Goal: Navigation & Orientation: Understand site structure

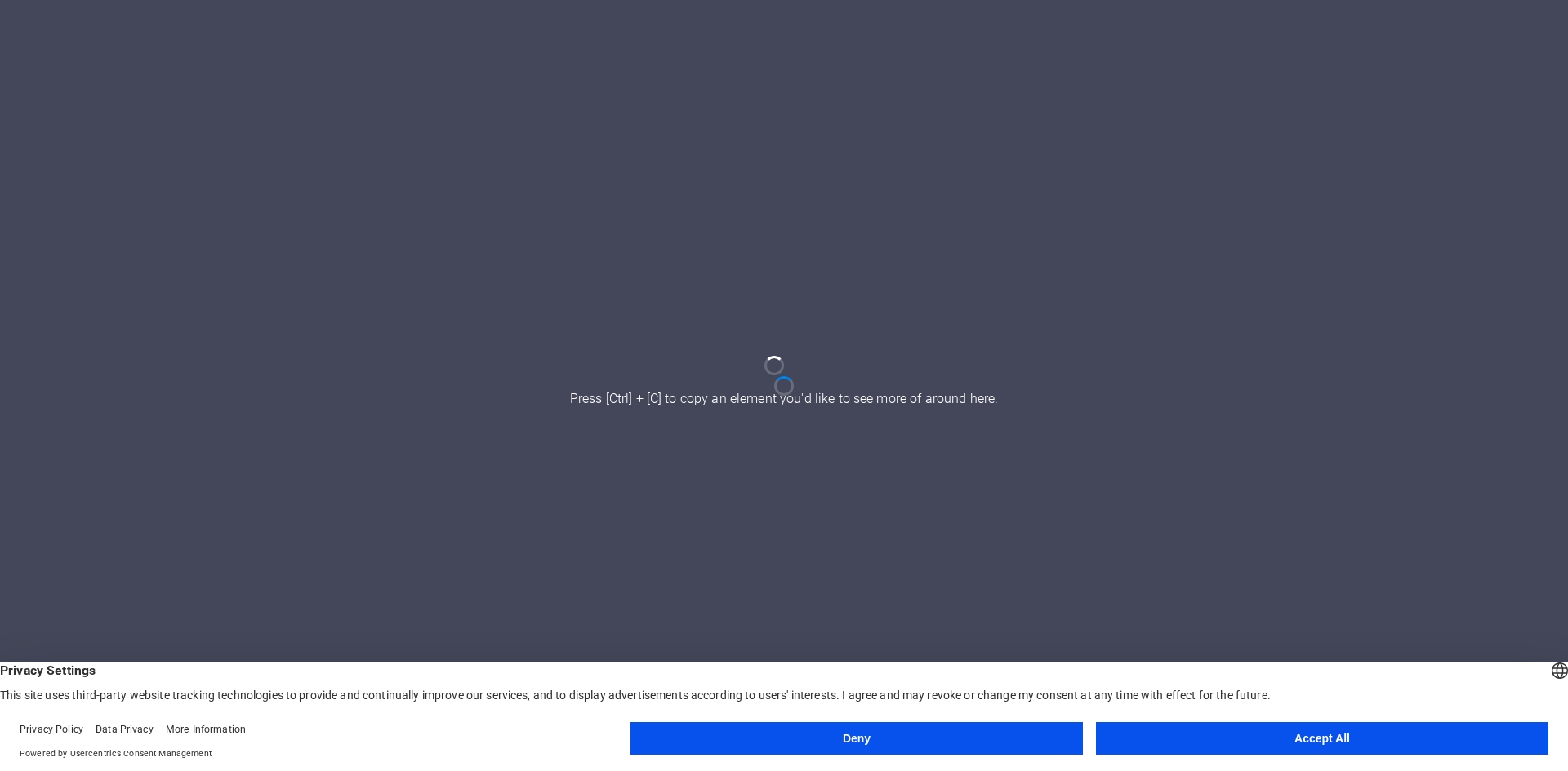
click at [1323, 740] on button "Accept All" at bounding box center [1322, 738] width 453 height 33
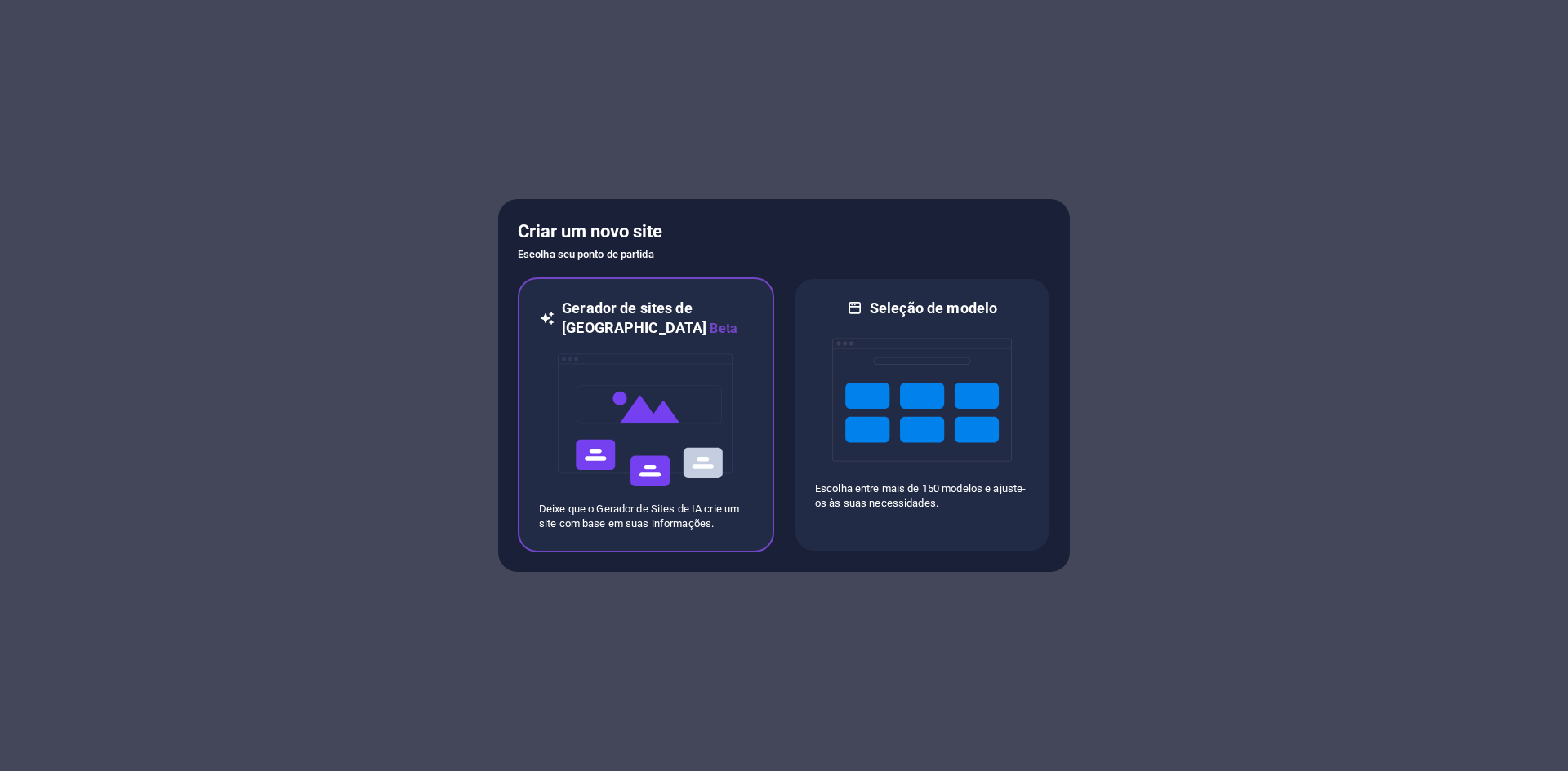
click at [555, 319] on icon at bounding box center [547, 319] width 16 height 40
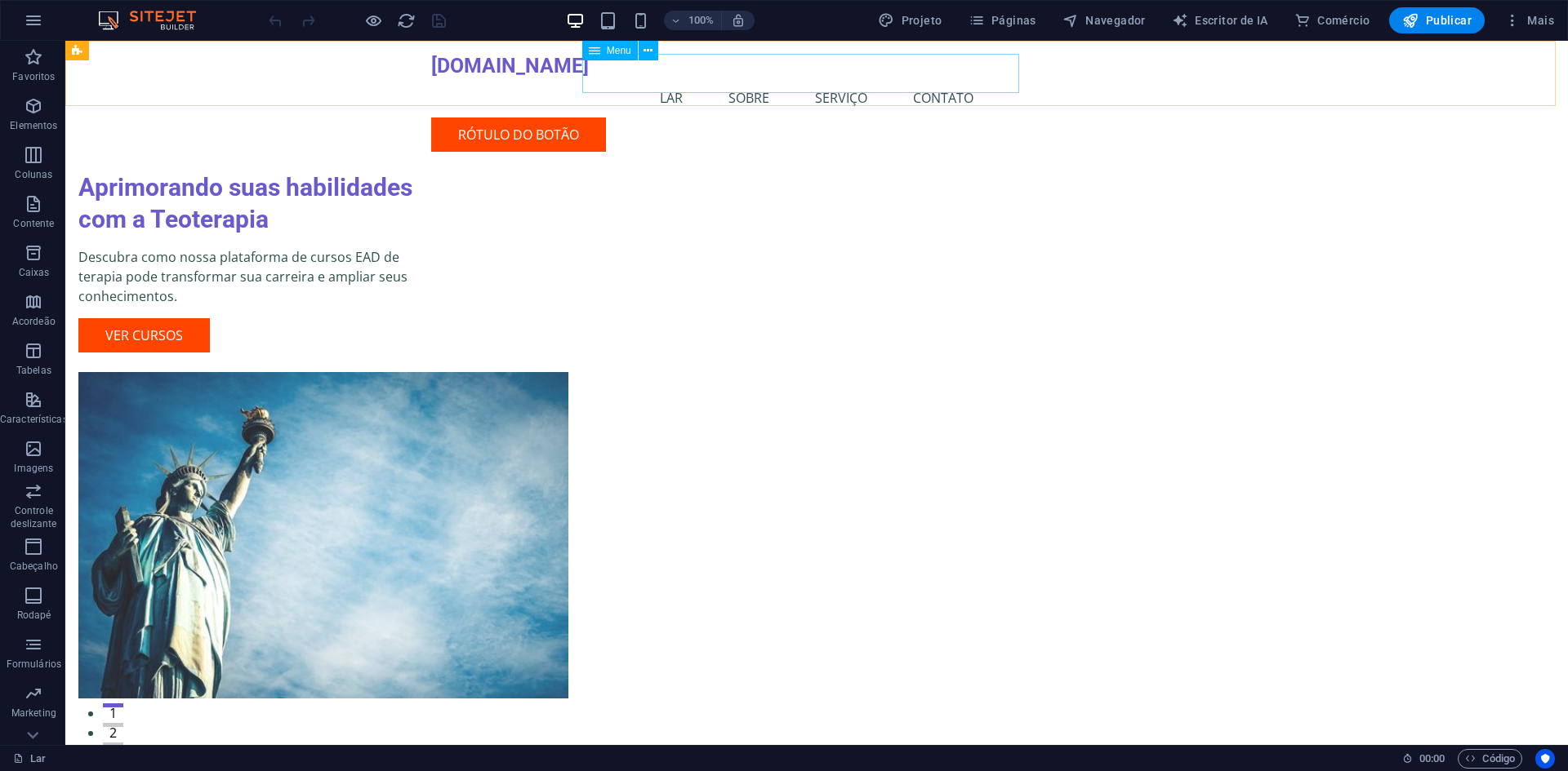
click at [722, 78] on nav "Lar Sobre Serviço Contato" at bounding box center [816, 98] width 771 height 39
click at [726, 78] on nav "Lar Sobre Serviço Contato" at bounding box center [816, 98] width 771 height 39
